Goal: Task Accomplishment & Management: Manage account settings

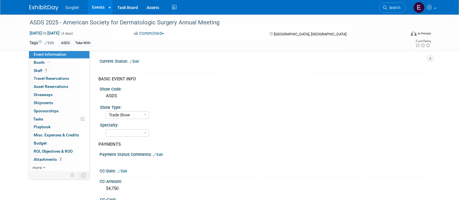
select select "Trade Show"
select select "SkyMiles - 93008"
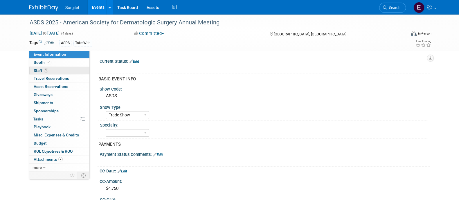
click at [71, 71] on link "1 Staff 1" at bounding box center [59, 71] width 60 height 8
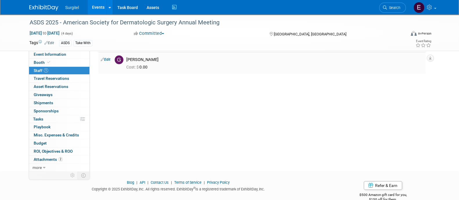
scroll to position [22, 0]
click at [391, 10] on link "Search" at bounding box center [392, 8] width 27 height 10
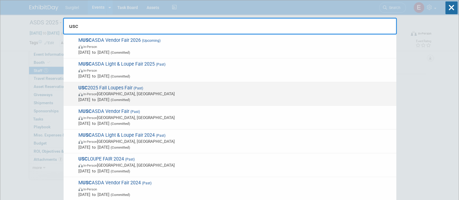
type input "usc"
click at [223, 97] on span "Sep 24, 2025 to Sep 25, 2025 (Committed)" at bounding box center [235, 100] width 315 height 6
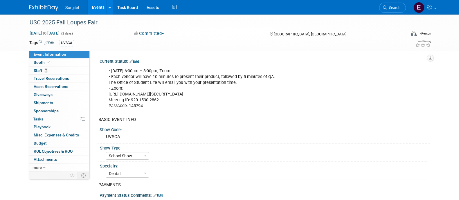
select select "School Show"
select select "Dental"
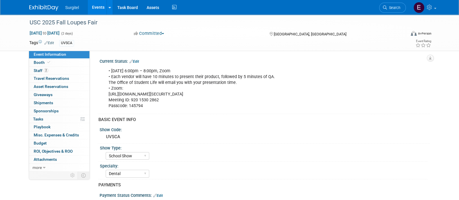
click at [132, 81] on div "• Monday, September 22nd, 6:00pm – 8:00pm, Zoom • Each vendor will have 10 minu…" at bounding box center [234, 88] width 261 height 47
click at [101, 8] on link "Events" at bounding box center [98, 7] width 21 height 15
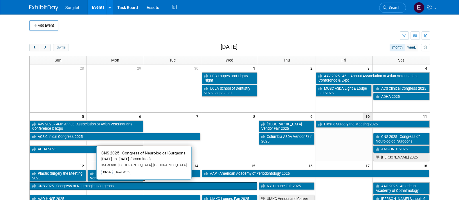
click at [150, 185] on link "CNS 2025 - Congress of Neurological Surgeons" at bounding box center [144, 186] width 228 height 8
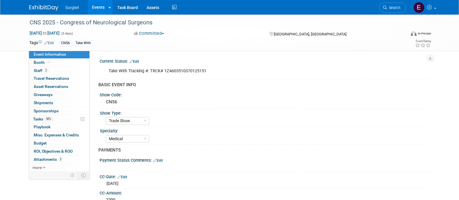
select select "Trade Show"
select select "Medical"
select select "SkyMiles - 93008"
select select "No"
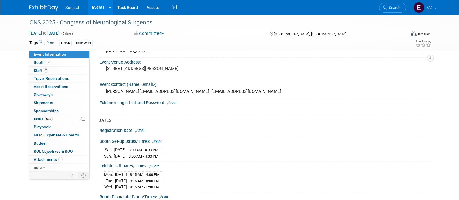
scroll to position [281, 0]
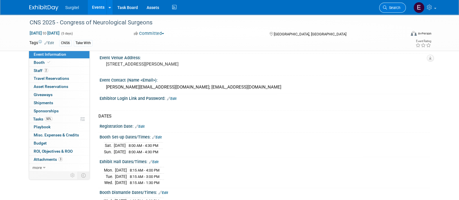
click at [399, 8] on span "Search" at bounding box center [393, 8] width 13 height 4
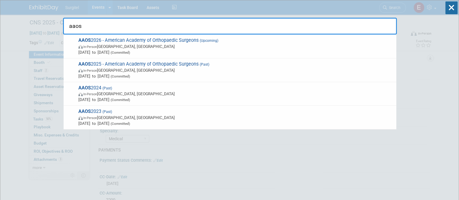
type input "aaos"
click at [451, 10] on icon at bounding box center [451, 7] width 12 height 13
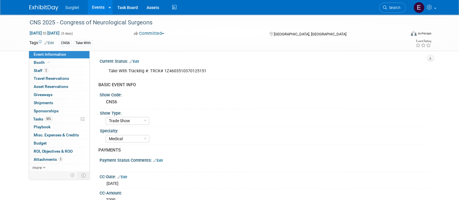
click at [96, 6] on link "Events" at bounding box center [98, 7] width 21 height 15
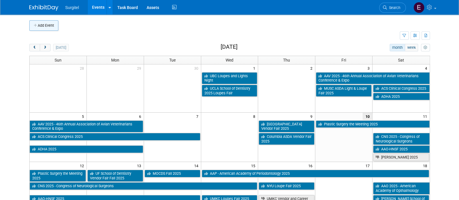
click at [50, 25] on button "Add Event" at bounding box center [43, 25] width 29 height 10
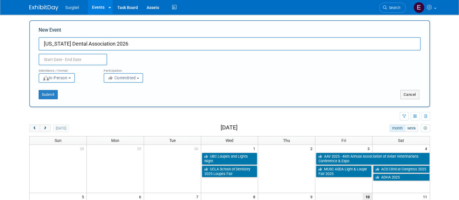
type input "[US_STATE] Dental Association 2026"
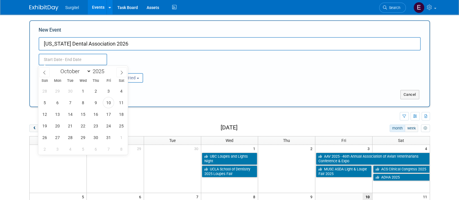
click at [84, 64] on input "text" at bounding box center [73, 60] width 68 height 12
click at [83, 69] on select "January February March April May June July August September October November De…" at bounding box center [74, 71] width 33 height 7
select select "0"
click at [58, 68] on select "January February March April May June July August September October November De…" at bounding box center [74, 71] width 33 height 7
click at [75, 112] on span "14" at bounding box center [70, 113] width 11 height 11
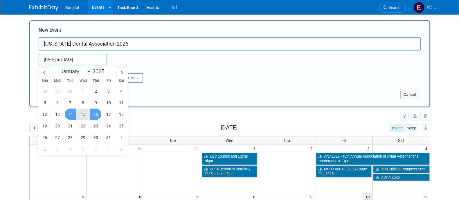
click at [97, 113] on span "16" at bounding box center [95, 113] width 11 height 11
type input "Jan 14, 2025 to Jan 16, 2025"
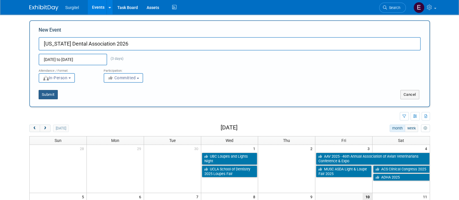
click at [50, 92] on button "Submit" at bounding box center [48, 94] width 19 height 9
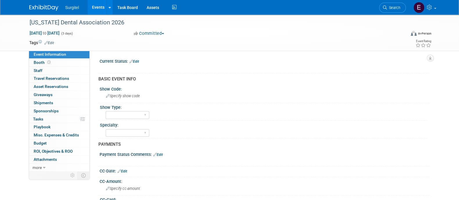
click at [52, 44] on link "Edit" at bounding box center [49, 43] width 10 height 4
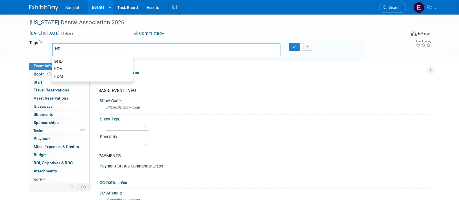
type input "HDA"
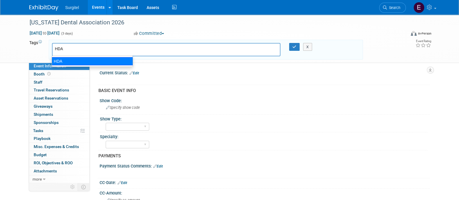
click at [67, 57] on div "HDA" at bounding box center [92, 61] width 81 height 8
type input "HDA"
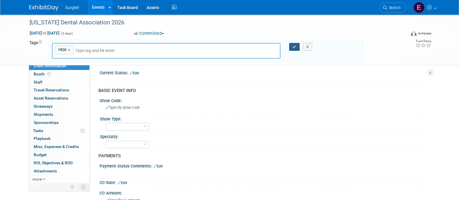
click at [294, 48] on icon "button" at bounding box center [294, 47] width 4 height 4
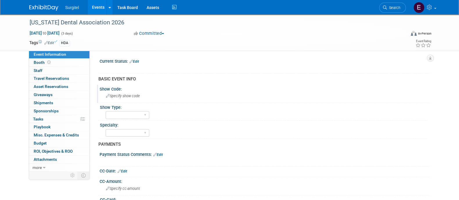
click at [129, 98] on div "Specify show code" at bounding box center [264, 95] width 321 height 9
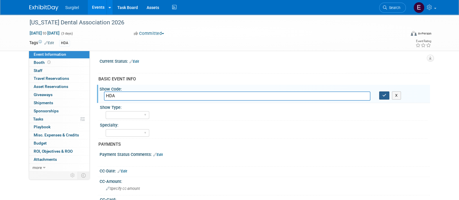
type input "HDA"
click at [383, 94] on icon "button" at bounding box center [384, 95] width 4 height 4
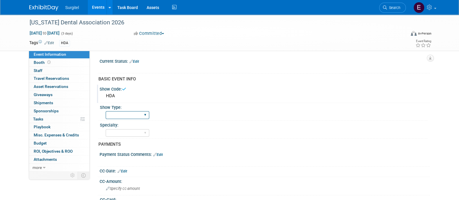
click at [140, 114] on select "School Show Trade Show Wet Lab CE Course Lunch and Learn" at bounding box center [128, 115] width 44 height 8
select select "Trade Show"
click at [106, 111] on select "School Show Trade Show Wet Lab CE Course Lunch and Learn" at bounding box center [128, 115] width 44 height 8
click at [129, 133] on select "Dental Hygiene Medical Veterinarian Other" at bounding box center [128, 133] width 44 height 8
select select "Dental"
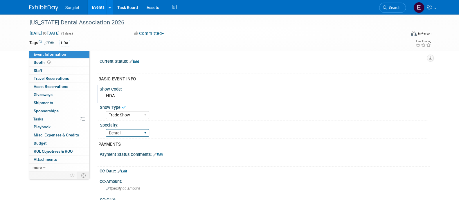
click at [106, 129] on select "Dental Hygiene Medical Veterinarian Other" at bounding box center [128, 133] width 44 height 8
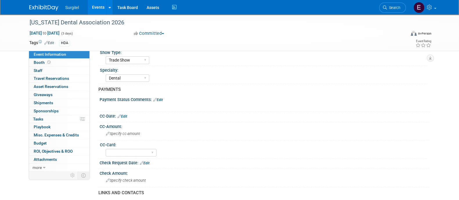
scroll to position [56, 0]
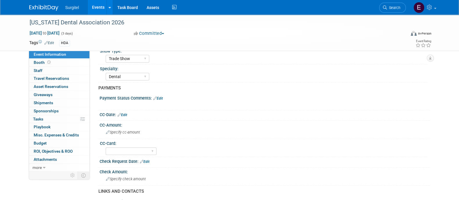
click at [122, 113] on link "Edit" at bounding box center [122, 115] width 10 height 4
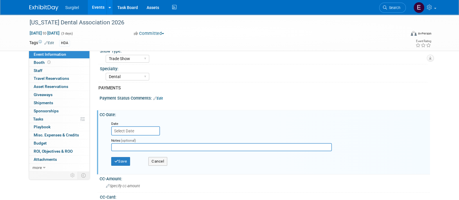
click at [129, 128] on input "text" at bounding box center [135, 130] width 49 height 9
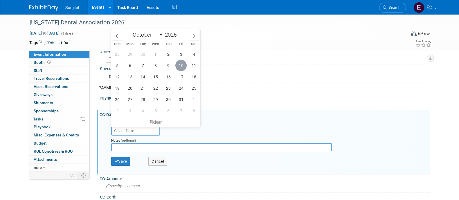
click at [183, 66] on span "10" at bounding box center [180, 65] width 11 height 11
type input "Oct 10, 2025"
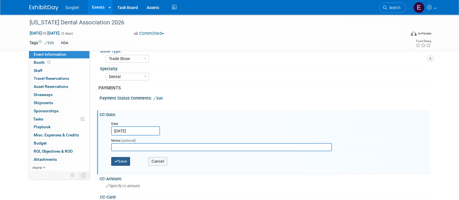
click at [121, 162] on button "Save" at bounding box center [120, 161] width 19 height 9
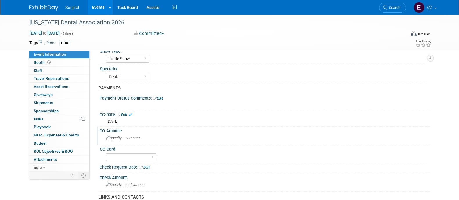
click at [135, 139] on span "Specify cc-amount" at bounding box center [123, 138] width 34 height 4
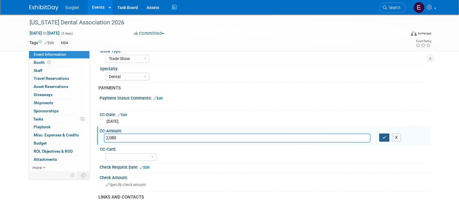
type input "2,080"
click at [380, 135] on button "button" at bounding box center [384, 137] width 10 height 8
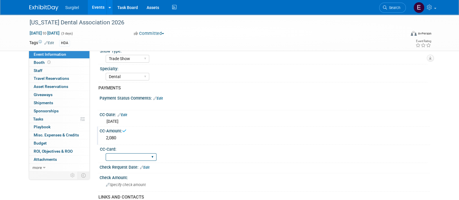
click at [152, 153] on select "Rewards - 12003 SkyMiles - 93008 Visa - 1925 Business Cash - 7359" at bounding box center [131, 157] width 51 height 8
select select "Rewards - 12003"
click at [106, 153] on select "Rewards - 12003 SkyMiles - 93008 Visa - 1925 Business Cash - 7359" at bounding box center [131, 157] width 51 height 8
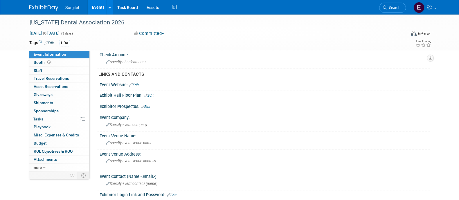
scroll to position [181, 0]
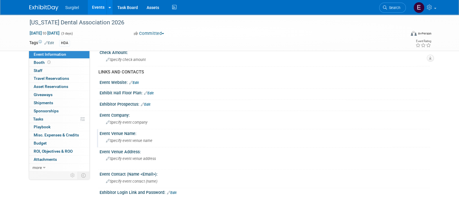
click at [138, 142] on div "Specify event venue name" at bounding box center [264, 140] width 321 height 9
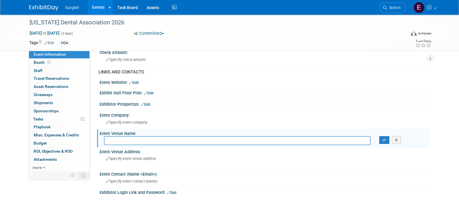
paste input "‘Alohilani Resort Waikiki Beach"
type input "‘Alohilani Resort Waikiki Beach"
click at [385, 140] on button "button" at bounding box center [384, 140] width 10 height 8
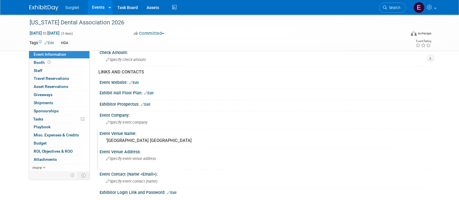
click at [140, 158] on span "Specify event venue address" at bounding box center [131, 158] width 50 height 4
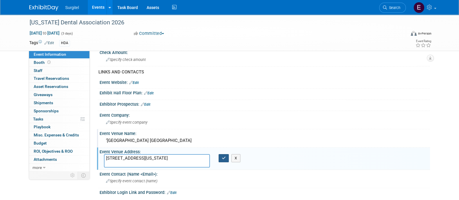
type textarea "2490 Kalakaua Avenue | Honolulu, Hawaii 96815"
click at [225, 156] on icon "button" at bounding box center [224, 158] width 4 height 4
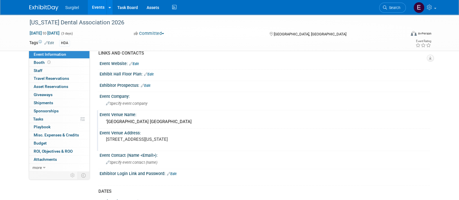
scroll to position [182, 0]
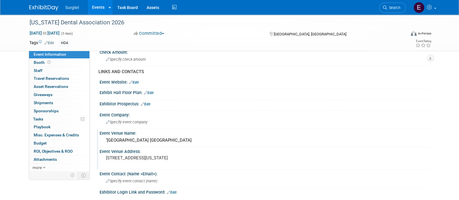
click at [147, 102] on link "Edit" at bounding box center [146, 104] width 10 height 4
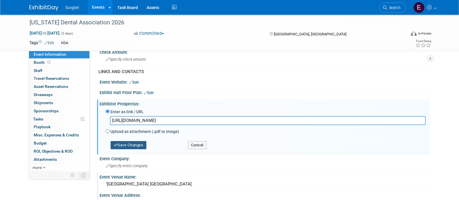
type input "https://www.hawaiidentalassociation.net/docs/statehihawaiilibraries/default-doc…"
click at [135, 141] on button "Save Changes" at bounding box center [129, 145] width 36 height 8
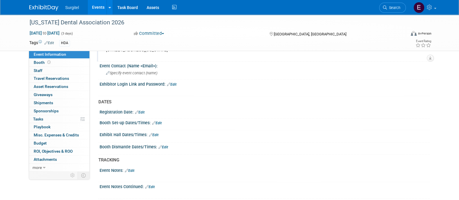
scroll to position [297, 0]
click at [60, 34] on span "Jan 14, 2025 to Jan 16, 2025" at bounding box center [44, 32] width 30 height 5
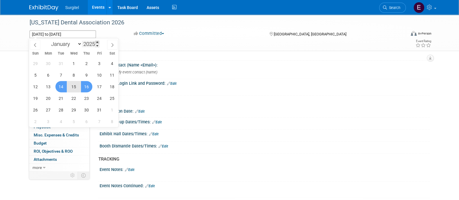
click at [99, 42] on span at bounding box center [97, 42] width 4 height 3
type input "2026"
click at [72, 85] on span "14" at bounding box center [73, 86] width 11 height 11
type input "Jan 14, 2026"
click at [99, 86] on span "16" at bounding box center [99, 86] width 11 height 11
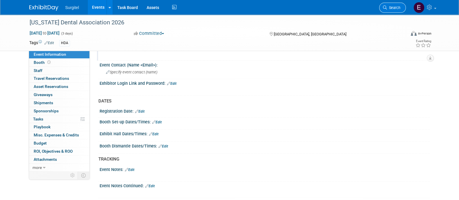
click at [393, 10] on link "Search" at bounding box center [392, 8] width 27 height 10
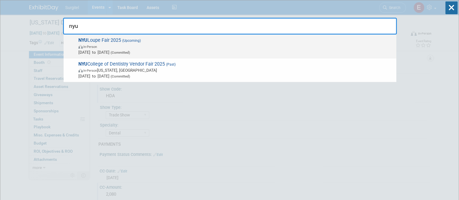
type input "nyu"
click at [218, 47] on span "In-Person" at bounding box center [235, 47] width 315 height 6
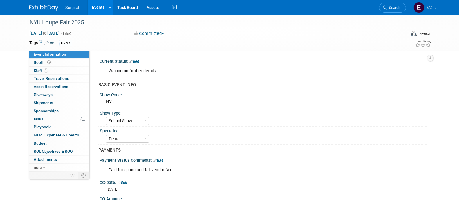
select select "School Show"
select select "Dental"
select select "SkyMiles - 93008"
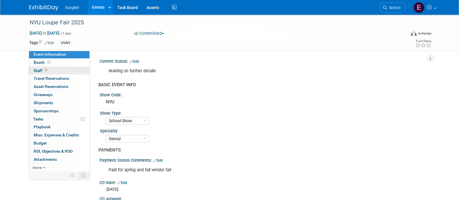
click at [65, 72] on link "1 Staff 1" at bounding box center [59, 71] width 60 height 8
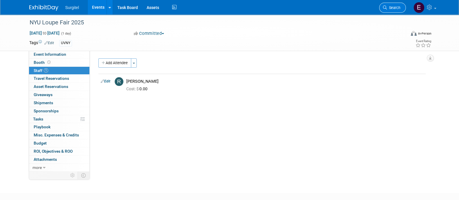
click at [392, 6] on span "Search" at bounding box center [393, 8] width 13 height 4
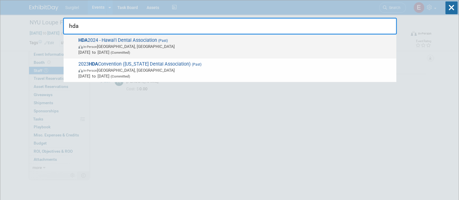
type input "hda"
click at [348, 35] on div "HDA 2024 - Hawai'i Dental Association (Past) In-Person [GEOGRAPHIC_DATA], [GEOG…" at bounding box center [230, 47] width 332 height 24
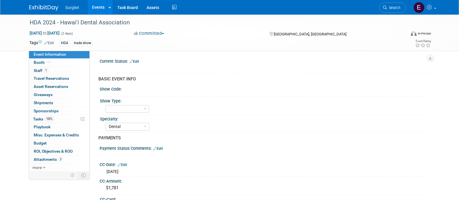
select select "Dental"
select select "Rewards - 12003"
select select "Yes"
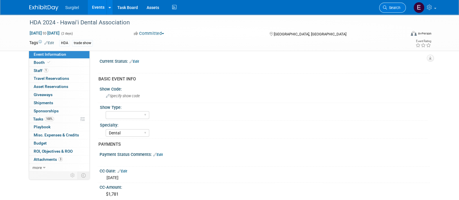
click at [389, 8] on span "Search" at bounding box center [393, 8] width 13 height 4
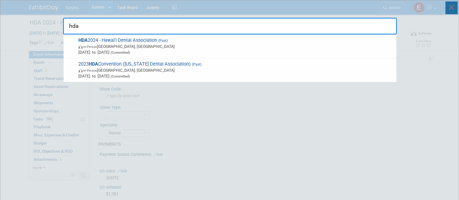
type input "hda"
click at [448, 4] on icon at bounding box center [451, 7] width 12 height 13
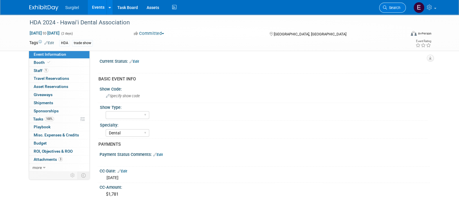
click at [388, 7] on span "Search" at bounding box center [393, 8] width 13 height 4
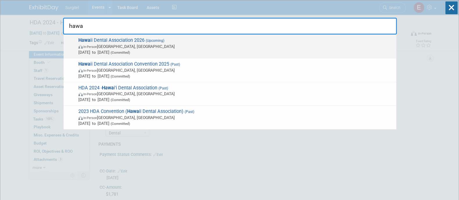
type input "hawa"
click at [318, 51] on span "[DATE] to [DATE] (Committed)" at bounding box center [235, 52] width 315 height 6
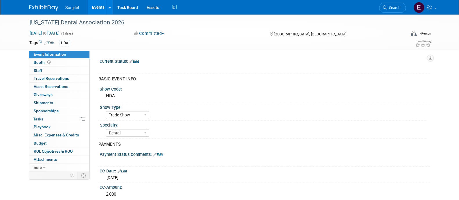
select select "Trade Show"
select select "Dental"
select select "Rewards - 12003"
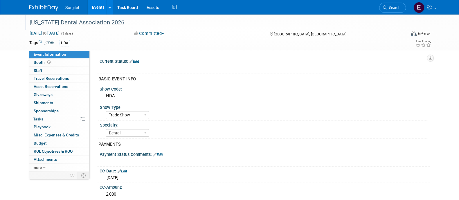
click at [30, 20] on div "[US_STATE] Dental Association 2026" at bounding box center [212, 22] width 369 height 10
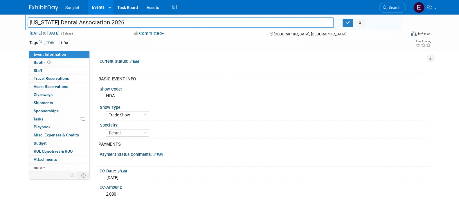
click at [30, 20] on input "[US_STATE] Dental Association 2026" at bounding box center [181, 22] width 306 height 10
click at [148, 20] on input "HDA 2026 - [US_STATE] Dental Association 2026" at bounding box center [181, 22] width 306 height 10
type input "HDA 2026 - [US_STATE] Dental Association"
click at [36, 69] on span "Staff 0" at bounding box center [38, 70] width 9 height 5
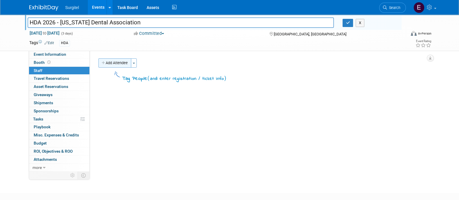
click at [112, 63] on button "Add Attendee" at bounding box center [114, 62] width 33 height 9
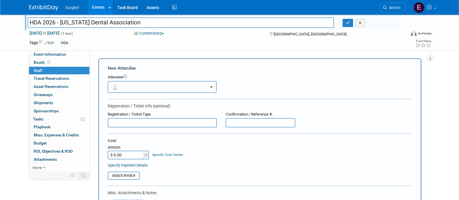
click at [122, 85] on button "button" at bounding box center [162, 87] width 109 height 12
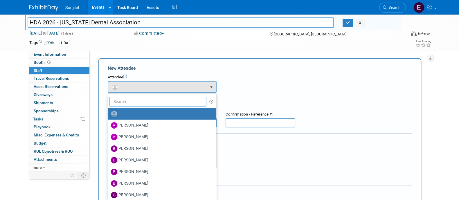
click at [131, 105] on input "text" at bounding box center [157, 102] width 97 height 10
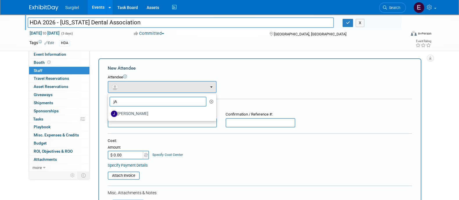
type input "j"
type input "Jason"
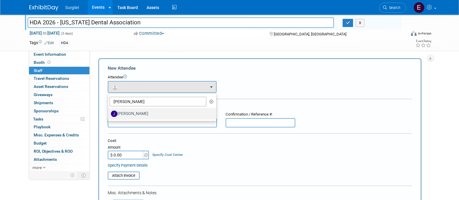
click at [133, 109] on label "[PERSON_NAME]" at bounding box center [160, 113] width 99 height 9
click at [109, 111] on input "[PERSON_NAME]" at bounding box center [107, 113] width 4 height 4
select select "a2439ed4-e201-4cbd-ac69-390b6d4d9a73"
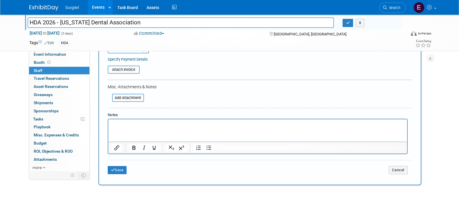
scroll to position [156, 0]
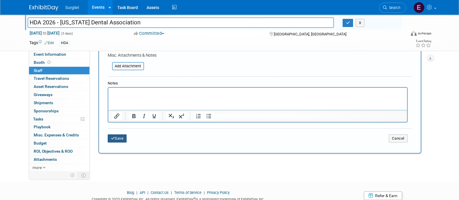
click at [115, 140] on button "Save" at bounding box center [117, 138] width 19 height 8
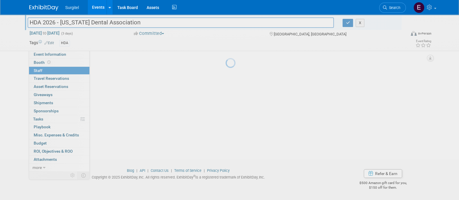
scroll to position [33, 0]
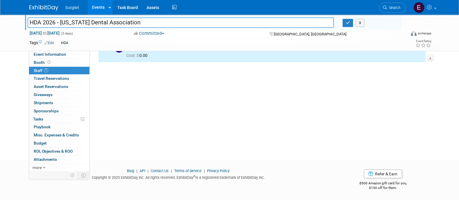
click at [353, 20] on div "X" at bounding box center [369, 23] width 54 height 8
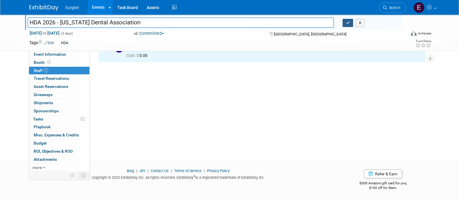
click at [348, 22] on icon "button" at bounding box center [347, 23] width 4 height 4
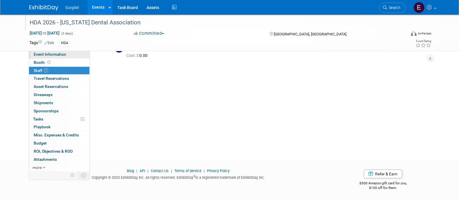
click at [63, 56] on span "Event Information" at bounding box center [50, 54] width 32 height 5
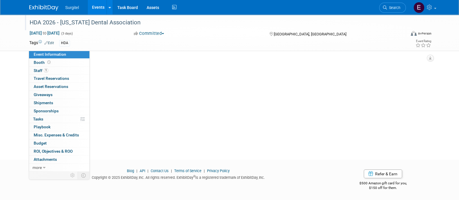
scroll to position [0, 0]
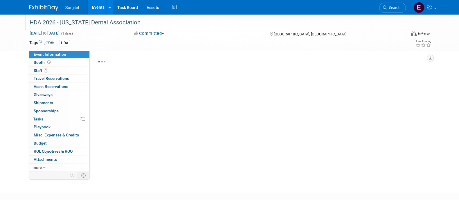
select select "Trade Show"
select select "Dental"
select select "Rewards - 12003"
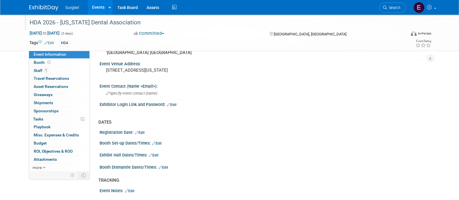
scroll to position [323, 0]
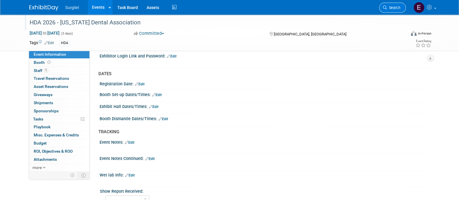
click at [400, 6] on link "Search" at bounding box center [392, 8] width 27 height 10
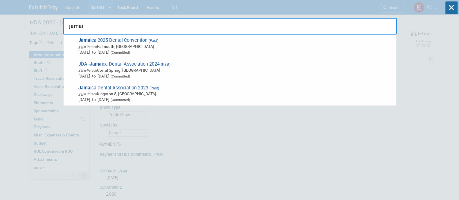
type input "jamai"
click at [452, 7] on icon at bounding box center [451, 7] width 12 height 13
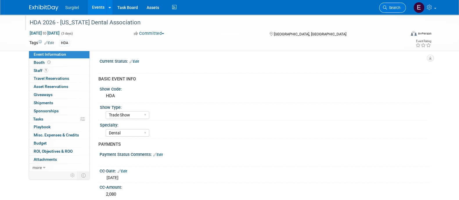
click at [393, 9] on span "Search" at bounding box center [393, 8] width 13 height 4
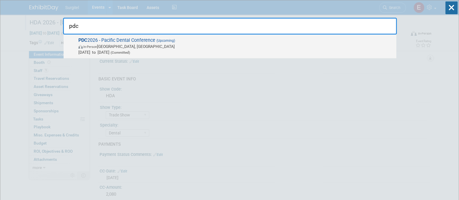
type input "pdc"
click at [312, 51] on span "Mar 5, 2026 to Mar 7, 2026 (Committed)" at bounding box center [235, 52] width 315 height 6
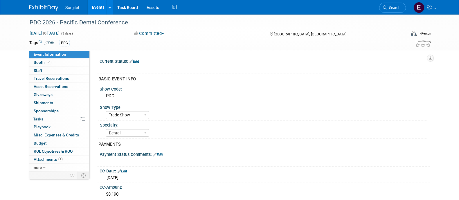
select select "Trade Show"
select select "Dental"
select select "SkyMiles - 93008"
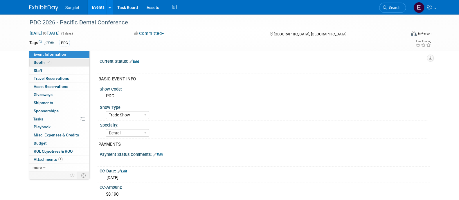
click at [63, 61] on link "Booth" at bounding box center [59, 63] width 60 height 8
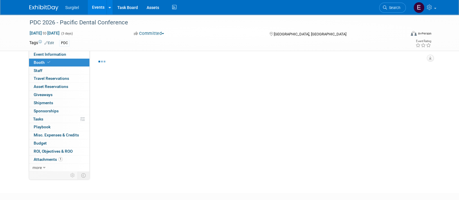
select select "Big Island Booth"
